Goal: Task Accomplishment & Management: Manage account settings

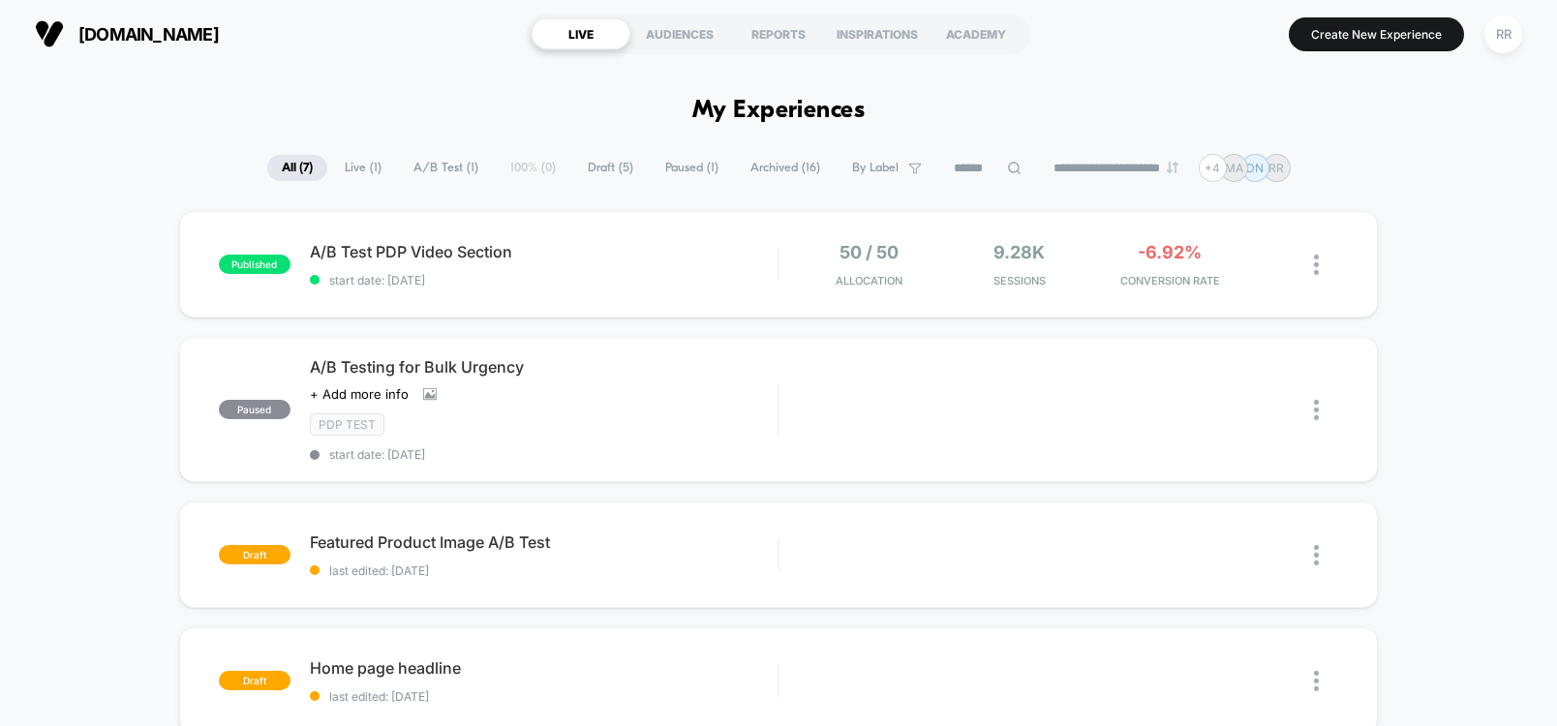
click at [418, 252] on span "A/B Test PDP Video Section Click to edit experience details" at bounding box center [544, 251] width 468 height 19
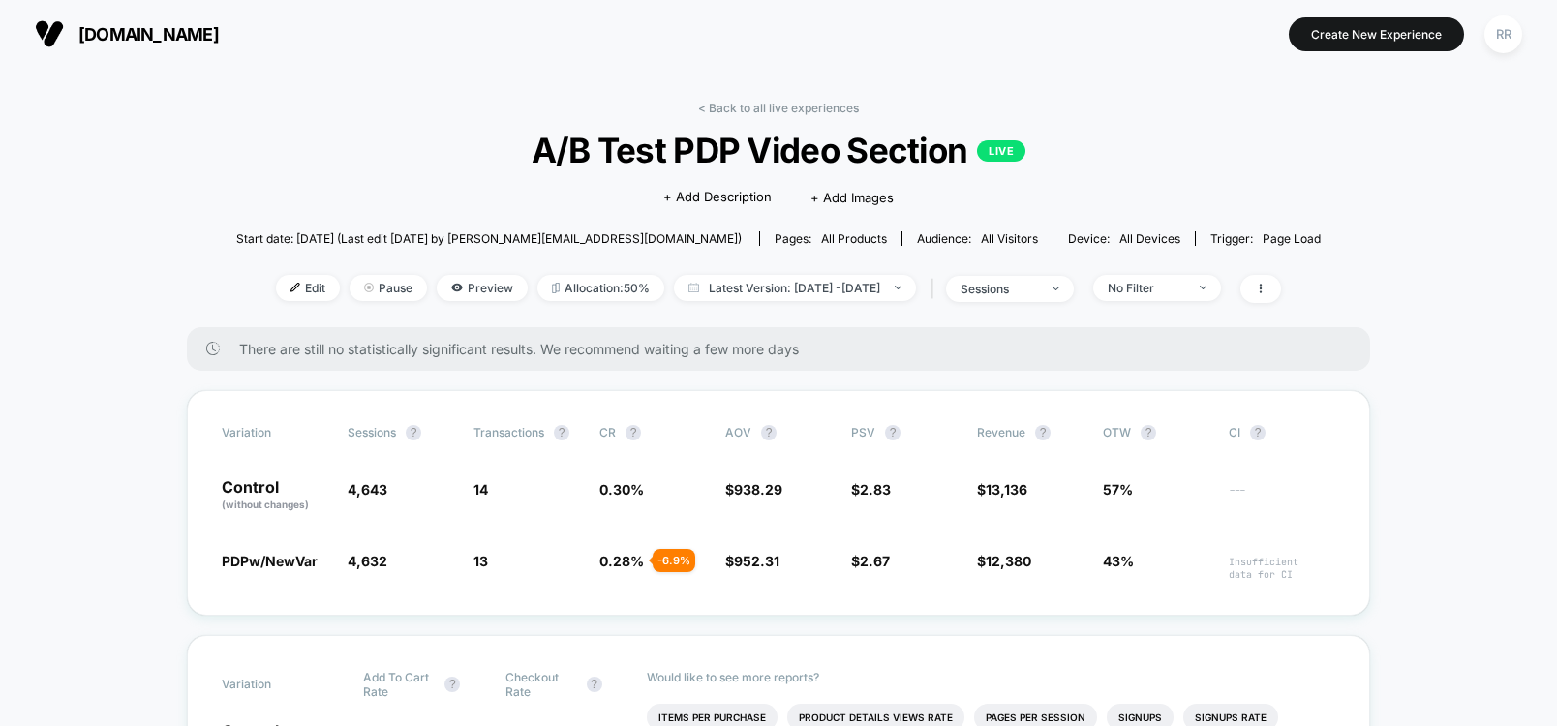
click at [732, 108] on link "< Back to all live experiences" at bounding box center [778, 108] width 161 height 15
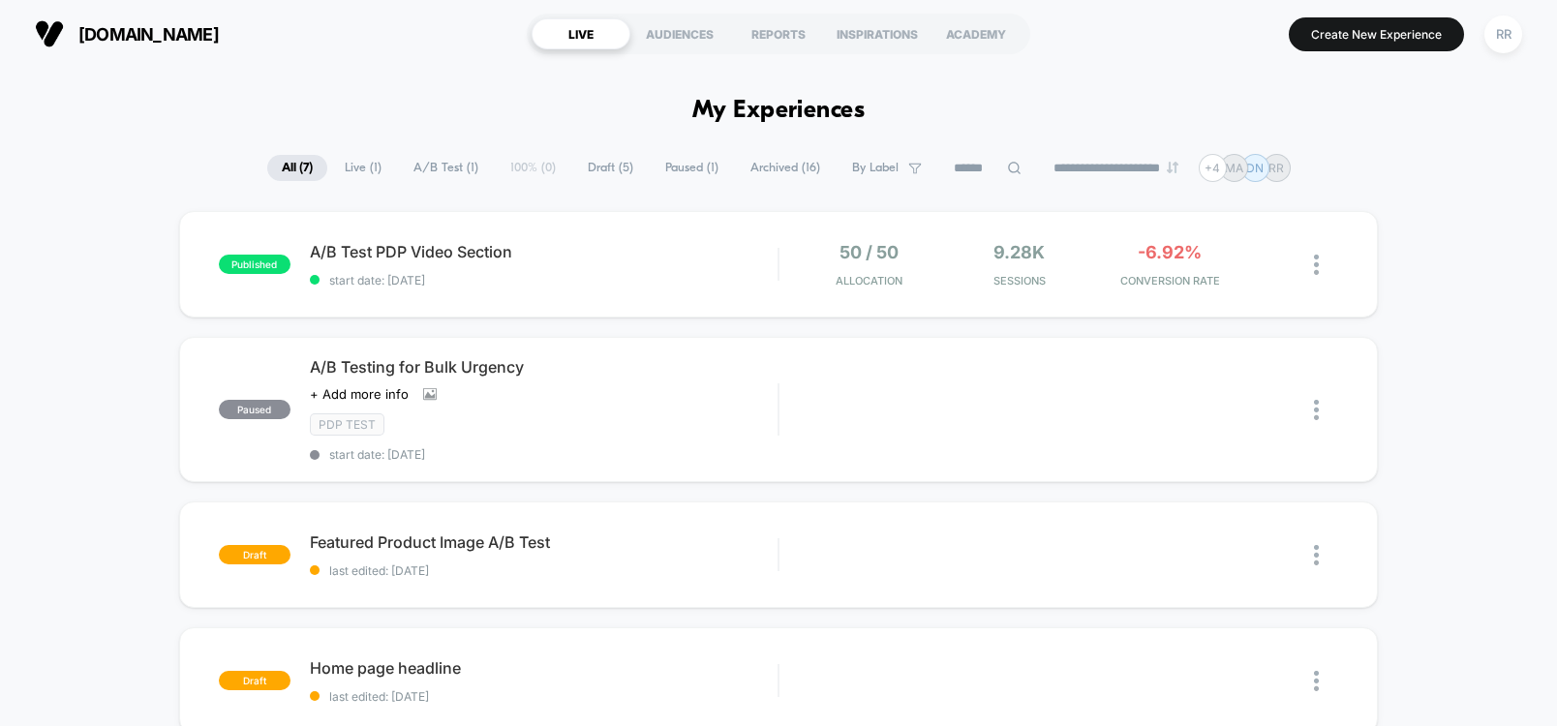
click at [1491, 162] on div "**********" at bounding box center [778, 168] width 1557 height 28
drag, startPoint x: 1475, startPoint y: 235, endPoint x: 1434, endPoint y: 43, distance: 196.9
click at [1475, 235] on div "published A/B Test PDP Video Section start date: [DATE] 50 / 50 Allocation 9.28…" at bounding box center [778, 709] width 1557 height 997
click at [1521, 240] on div "published A/B Test PDP Video Section start date: [DATE] 50 / 50 Allocation 9.28…" at bounding box center [778, 709] width 1557 height 997
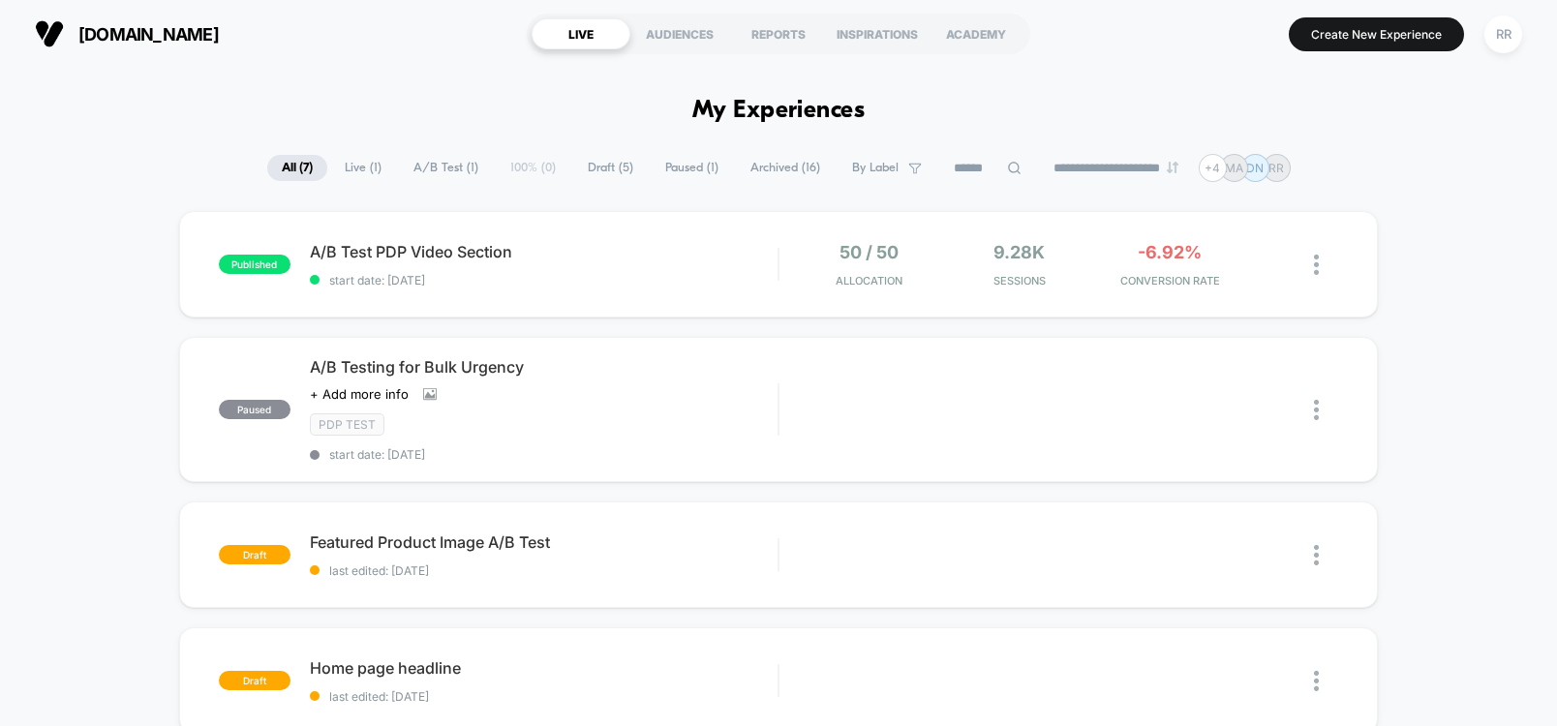
click at [1482, 268] on div "published A/B Test PDP Video Section start date: [DATE] 50 / 50 Allocation 9.28…" at bounding box center [778, 709] width 1557 height 997
click at [1520, 589] on div "published A/B Test PDP Video Section start date: [DATE] 50 / 50 Allocation 9.28…" at bounding box center [778, 709] width 1557 height 997
